Goal: Transaction & Acquisition: Book appointment/travel/reservation

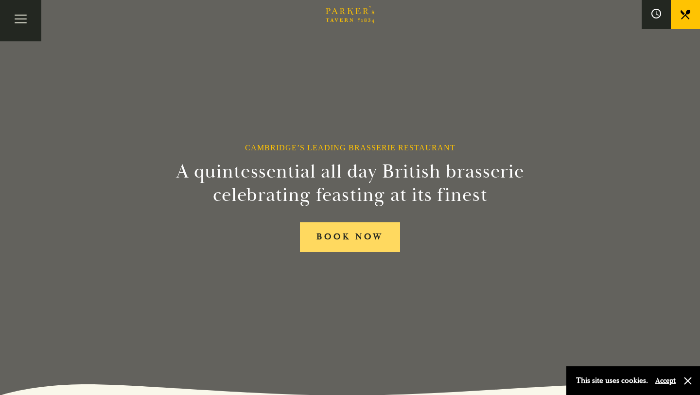
click at [371, 249] on link "BOOK NOW" at bounding box center [350, 237] width 100 height 30
click at [18, 27] on button "Toggle navigation" at bounding box center [20, 20] width 41 height 41
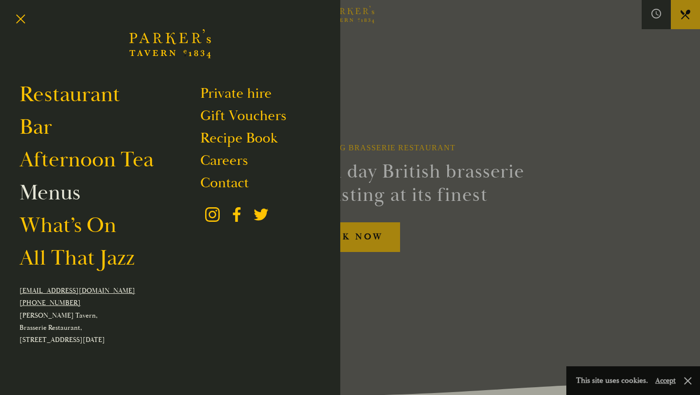
click at [61, 193] on link "Menus" at bounding box center [49, 192] width 61 height 27
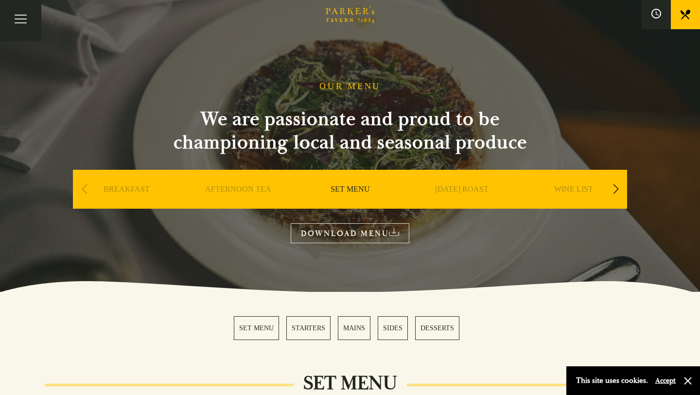
click at [257, 321] on link "SET MENU" at bounding box center [256, 328] width 45 height 24
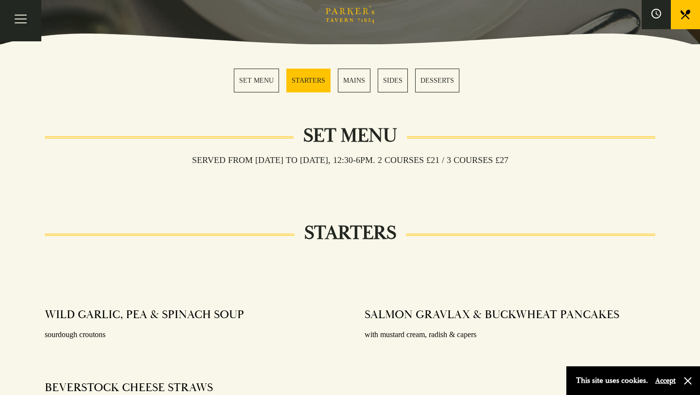
scroll to position [246, 0]
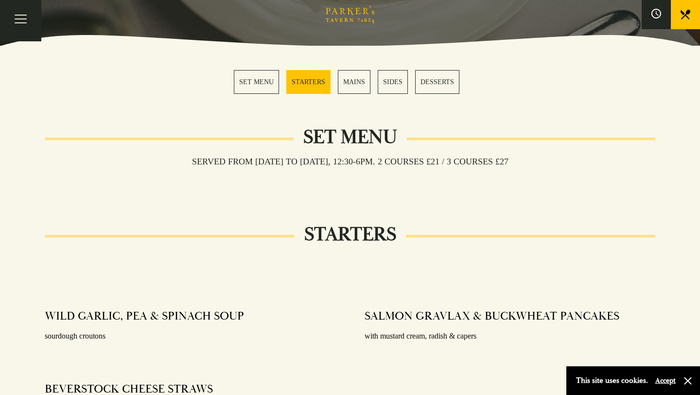
click at [660, 378] on button "Accept" at bounding box center [665, 380] width 20 height 9
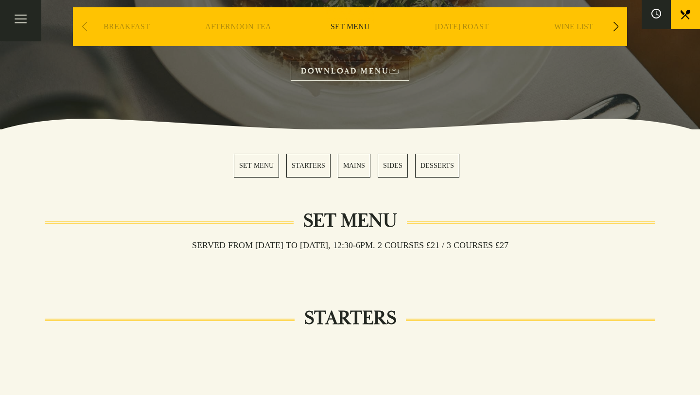
scroll to position [0, 0]
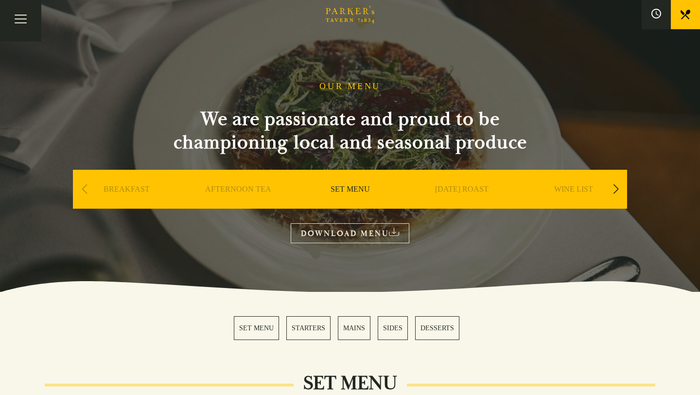
click at [439, 187] on link "SUNDAY ROAST" at bounding box center [461, 203] width 53 height 39
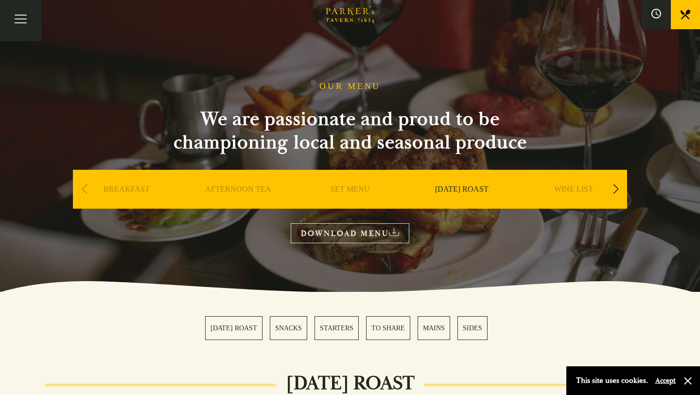
click at [342, 183] on div "SET MENU" at bounding box center [350, 204] width 107 height 68
click at [342, 195] on link "SET MENU" at bounding box center [350, 203] width 39 height 39
